Goal: Register for event/course

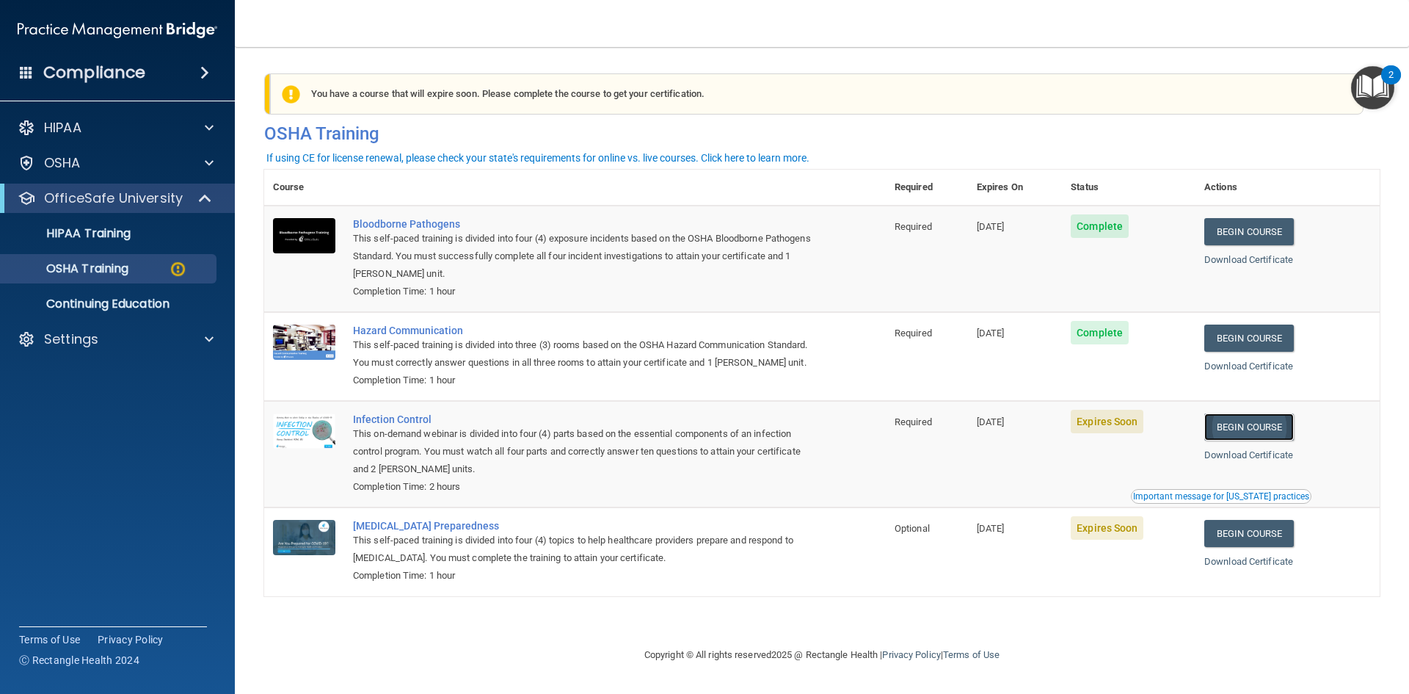
click at [1249, 440] on link "Begin Course" at bounding box center [1250, 426] width 90 height 27
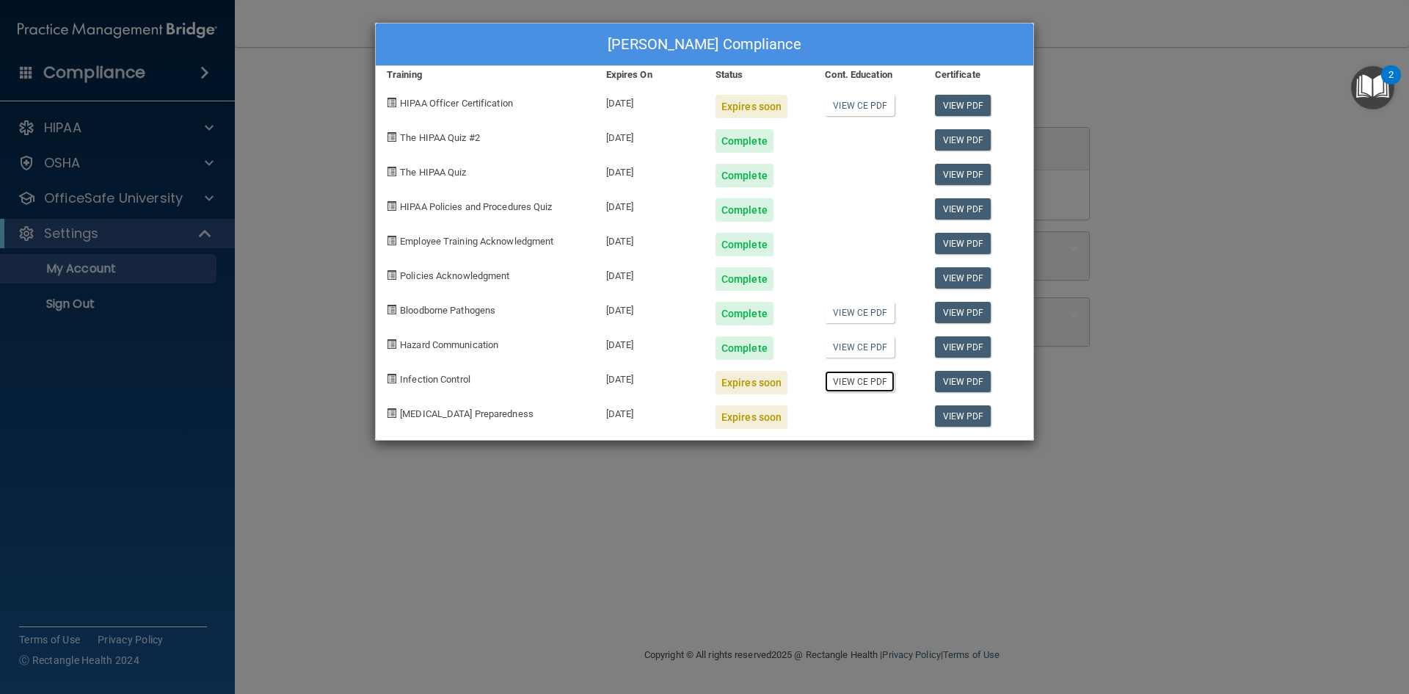
click at [848, 381] on link "View CE PDF" at bounding box center [860, 381] width 70 height 21
